Goal: Task Accomplishment & Management: Manage account settings

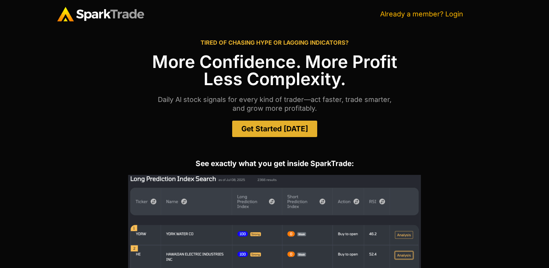
click at [427, 12] on link "Already a member? Login" at bounding box center [421, 14] width 83 height 8
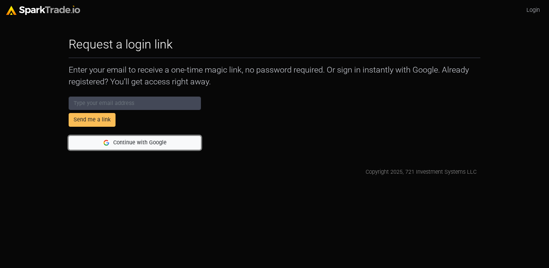
click at [142, 142] on button "Continue with Google" at bounding box center [135, 143] width 132 height 14
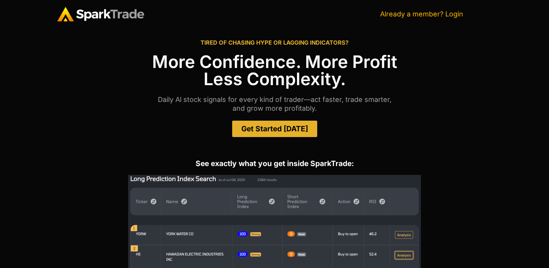
click at [407, 16] on link "Already a member? Login" at bounding box center [421, 14] width 83 height 8
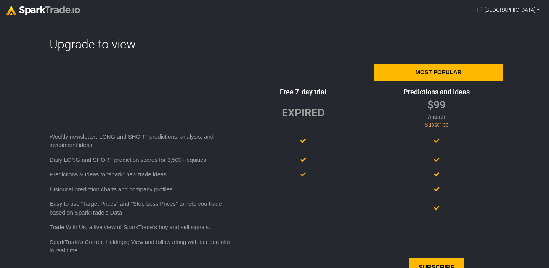
click at [534, 11] on link "Hi, Abby" at bounding box center [508, 10] width 69 height 15
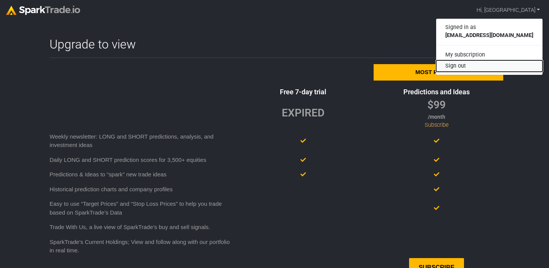
click at [498, 67] on button "Sign out" at bounding box center [490, 65] width 106 height 11
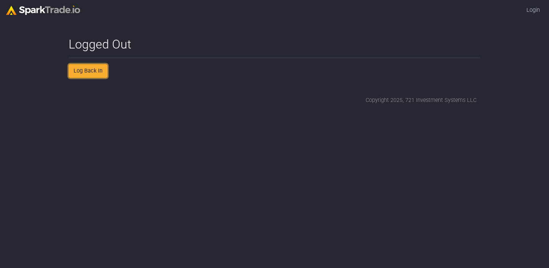
click at [92, 69] on link "Log Back In" at bounding box center [88, 71] width 39 height 14
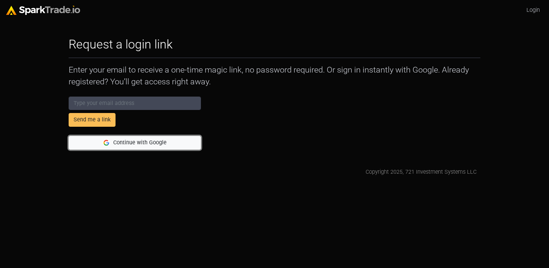
click at [100, 145] on button "Continue with Google" at bounding box center [135, 143] width 132 height 14
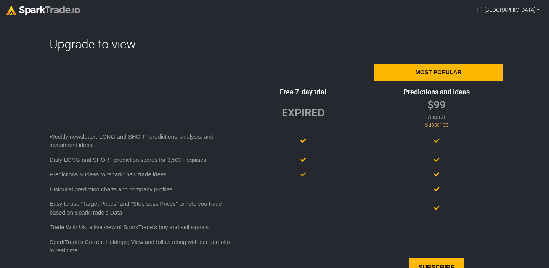
click at [526, 13] on link "Hi, [GEOGRAPHIC_DATA]" at bounding box center [508, 10] width 69 height 15
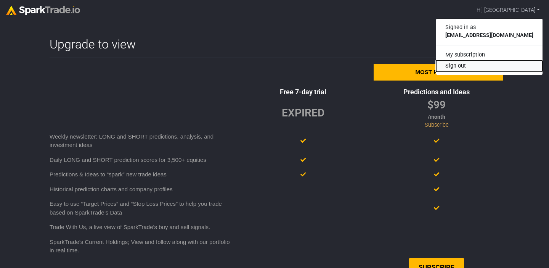
click at [493, 64] on button "Sign out" at bounding box center [490, 65] width 106 height 11
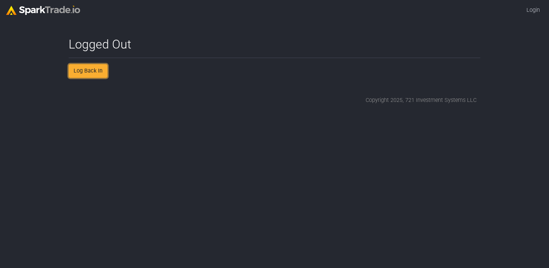
click at [84, 75] on link "Log Back In" at bounding box center [88, 71] width 39 height 14
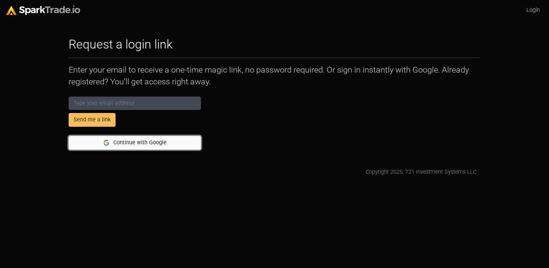
click at [137, 143] on button "Continue with Google" at bounding box center [135, 143] width 132 height 14
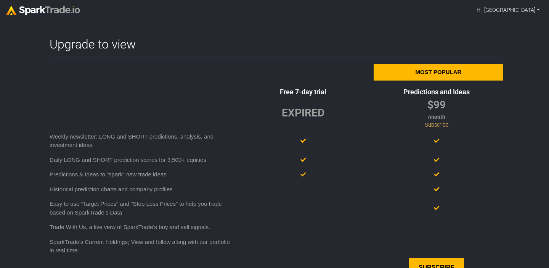
click at [527, 13] on link "Hi, [GEOGRAPHIC_DATA]" at bounding box center [508, 10] width 69 height 15
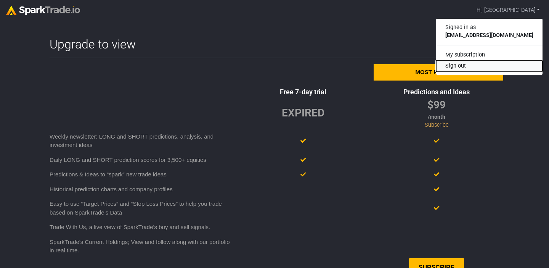
click at [488, 64] on button "Sign out" at bounding box center [490, 65] width 106 height 11
